Goal: Information Seeking & Learning: Compare options

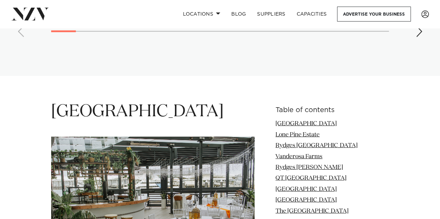
scroll to position [788, 0]
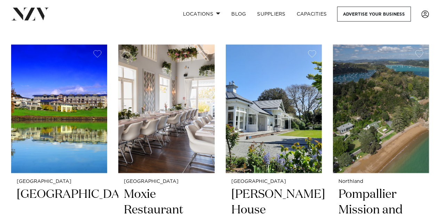
scroll to position [1818, 0]
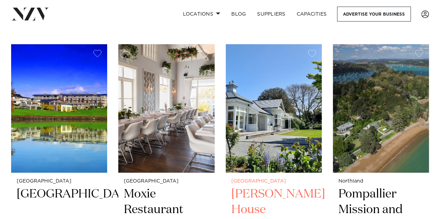
click at [264, 131] on img at bounding box center [274, 108] width 96 height 129
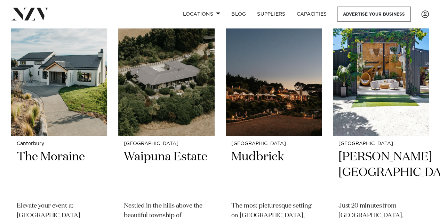
scroll to position [2694, 0]
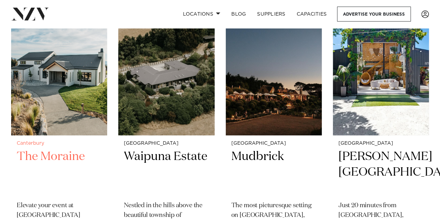
click at [95, 94] on img at bounding box center [59, 71] width 96 height 129
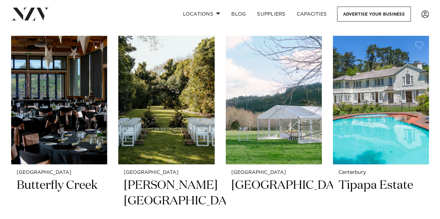
scroll to position [2948, 0]
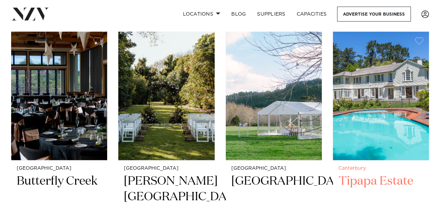
click at [404, 124] on img at bounding box center [381, 96] width 96 height 129
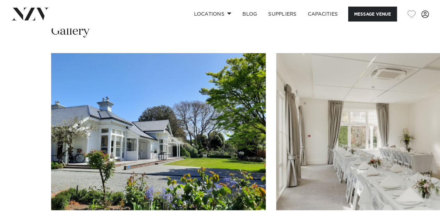
scroll to position [775, 0]
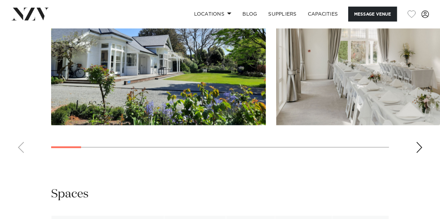
click at [422, 157] on swiper-container at bounding box center [220, 63] width 440 height 191
click at [420, 153] on div "Next slide" at bounding box center [418, 147] width 7 height 11
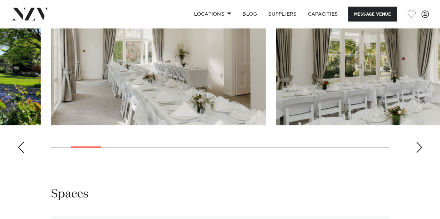
click at [420, 153] on div "Next slide" at bounding box center [418, 147] width 7 height 11
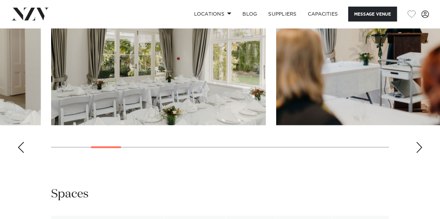
click at [420, 153] on div "Next slide" at bounding box center [418, 147] width 7 height 11
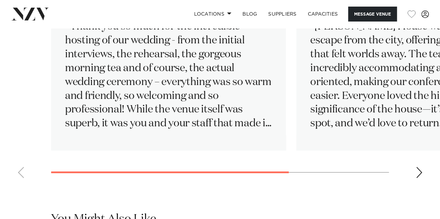
scroll to position [1206, 0]
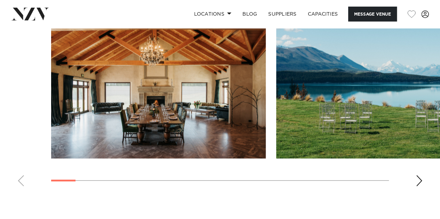
scroll to position [705, 0]
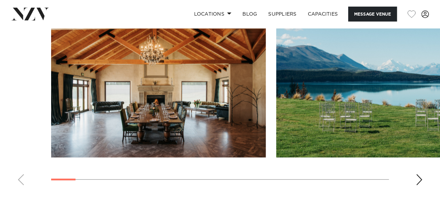
click at [412, 177] on swiper-container at bounding box center [220, 95] width 440 height 191
click at [418, 178] on div "Next slide" at bounding box center [418, 179] width 7 height 11
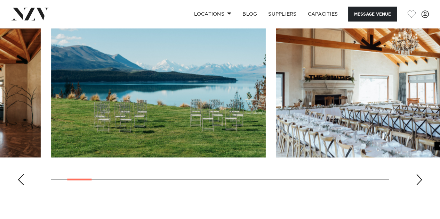
click at [418, 178] on div "Next slide" at bounding box center [418, 179] width 7 height 11
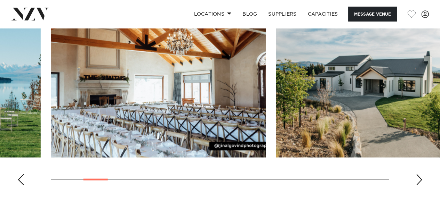
click at [418, 178] on div "Next slide" at bounding box center [418, 179] width 7 height 11
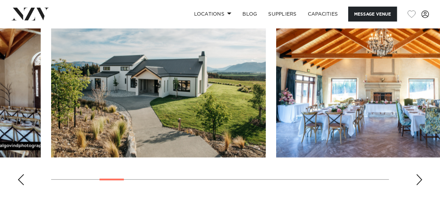
click at [418, 178] on div "Next slide" at bounding box center [418, 179] width 7 height 11
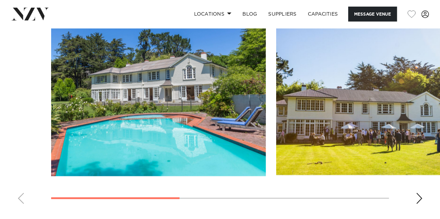
scroll to position [506, 0]
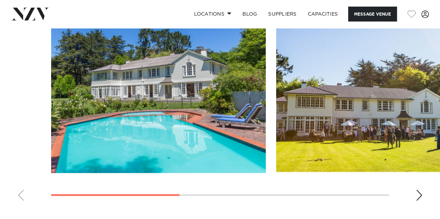
click at [416, 192] on div "Next slide" at bounding box center [418, 195] width 7 height 11
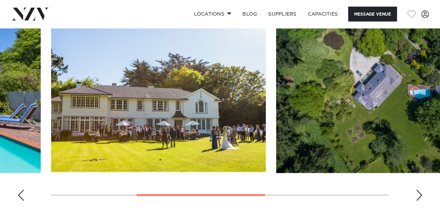
click at [416, 192] on div "Next slide" at bounding box center [418, 195] width 7 height 11
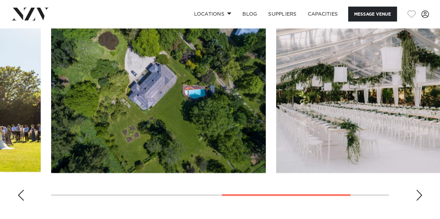
click at [416, 192] on div "Next slide" at bounding box center [418, 195] width 7 height 11
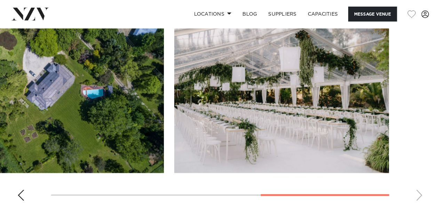
click at [416, 192] on swiper-container at bounding box center [220, 111] width 440 height 191
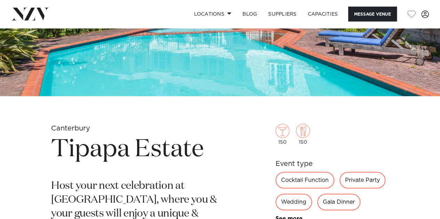
scroll to position [153, 0]
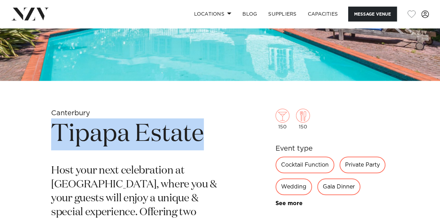
drag, startPoint x: 222, startPoint y: 132, endPoint x: 49, endPoint y: 143, distance: 172.7
click at [49, 143] on div "Canterbury Tipapa Estate Host your next celebration at [GEOGRAPHIC_DATA], where…" at bounding box center [220, 219] width 429 height 220
copy h1 "Tipapa Estate"
click at [49, 143] on div "Canterbury Tipapa Estate Host your next celebration at [GEOGRAPHIC_DATA], where…" at bounding box center [220, 219] width 429 height 220
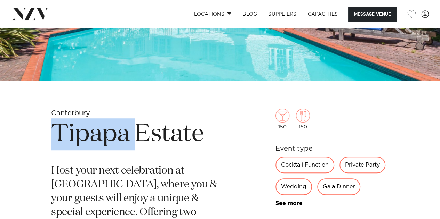
click at [49, 143] on div "Canterbury Tipapa Estate Host your next celebration at [GEOGRAPHIC_DATA], where…" at bounding box center [220, 219] width 429 height 220
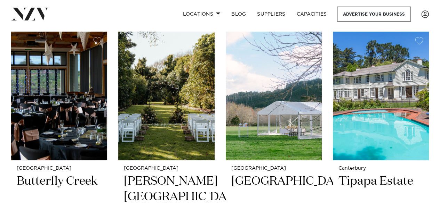
click at [111, 25] on nav "Locations [GEOGRAPHIC_DATA] [GEOGRAPHIC_DATA] [GEOGRAPHIC_DATA] [GEOGRAPHIC_DAT…" at bounding box center [220, 14] width 440 height 28
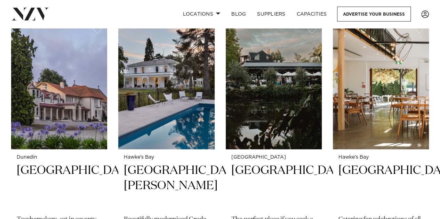
scroll to position [4077, 0]
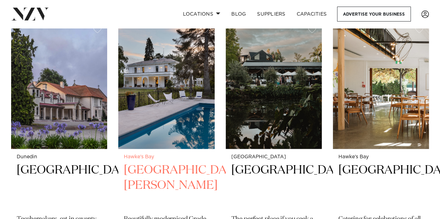
click at [179, 85] on img at bounding box center [166, 84] width 96 height 129
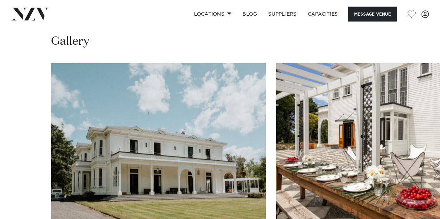
scroll to position [523, 0]
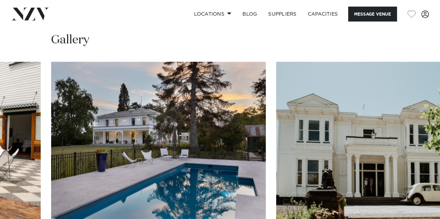
scroll to position [525, 0]
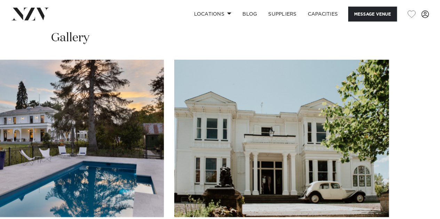
click at [417, 177] on swiper-container at bounding box center [220, 155] width 440 height 191
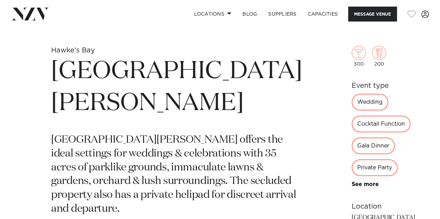
scroll to position [217, 0]
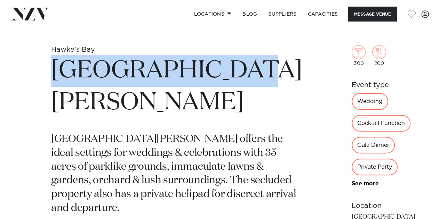
drag, startPoint x: 221, startPoint y: 71, endPoint x: 56, endPoint y: 87, distance: 165.1
click at [56, 87] on h1 "[GEOGRAPHIC_DATA][PERSON_NAME]" at bounding box center [176, 87] width 251 height 64
copy h1 "[GEOGRAPHIC_DATA][PERSON_NAME]"
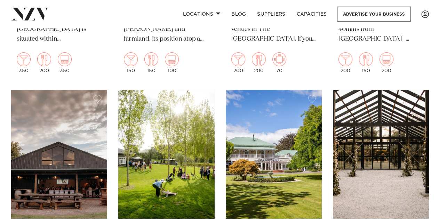
scroll to position [3727, 0]
